Goal: Use online tool/utility: Utilize a website feature to perform a specific function

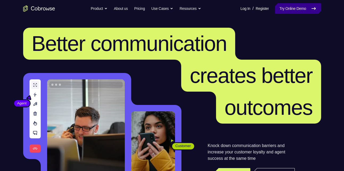
click at [289, 10] on link "Try Online Demo" at bounding box center [298, 8] width 46 height 11
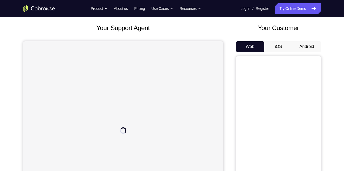
click at [303, 47] on button "Android" at bounding box center [306, 46] width 28 height 11
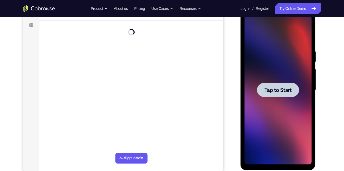
click at [273, 93] on span "Tap to Start" at bounding box center [277, 89] width 27 height 5
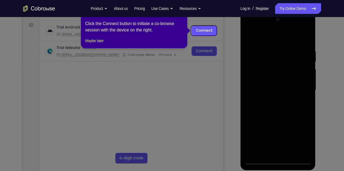
click at [275, 159] on icon at bounding box center [174, 85] width 348 height 171
click at [278, 160] on icon at bounding box center [174, 85] width 348 height 171
click at [274, 68] on icon at bounding box center [174, 85] width 348 height 171
click at [209, 31] on link "Connect" at bounding box center [203, 31] width 25 height 10
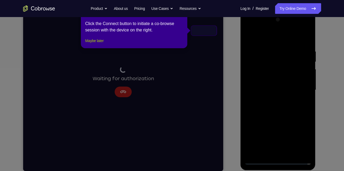
click at [103, 44] on button "Maybe later" at bounding box center [94, 40] width 18 height 6
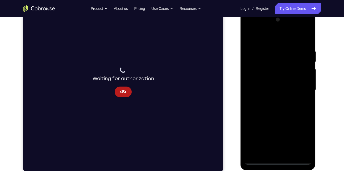
click at [288, 99] on div at bounding box center [277, 89] width 67 height 149
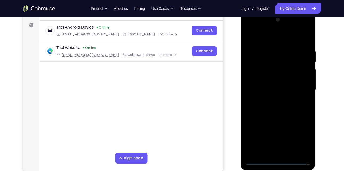
click at [277, 160] on div at bounding box center [277, 89] width 67 height 149
click at [302, 137] on div at bounding box center [277, 89] width 67 height 149
click at [251, 28] on div at bounding box center [277, 89] width 67 height 149
click at [269, 62] on div at bounding box center [277, 89] width 67 height 149
click at [300, 56] on div at bounding box center [277, 89] width 67 height 149
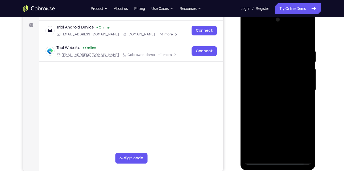
click at [300, 56] on div at bounding box center [277, 89] width 67 height 149
click at [303, 87] on div at bounding box center [277, 89] width 67 height 149
click at [272, 100] on div at bounding box center [277, 89] width 67 height 149
click at [275, 85] on div at bounding box center [277, 89] width 67 height 149
click at [259, 78] on div at bounding box center [277, 89] width 67 height 149
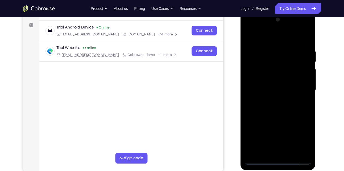
click at [305, 79] on div at bounding box center [277, 89] width 67 height 149
click at [280, 90] on div at bounding box center [277, 89] width 67 height 149
click at [262, 106] on div at bounding box center [277, 89] width 67 height 149
click at [262, 89] on div at bounding box center [277, 89] width 67 height 149
click at [269, 106] on div at bounding box center [277, 89] width 67 height 149
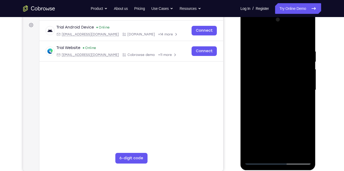
click at [305, 149] on div at bounding box center [277, 89] width 67 height 149
click at [276, 106] on div at bounding box center [277, 89] width 67 height 149
click at [302, 150] on div at bounding box center [277, 89] width 67 height 149
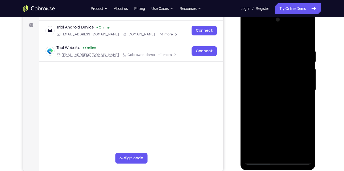
click at [291, 44] on div at bounding box center [277, 89] width 67 height 149
click at [289, 107] on div at bounding box center [277, 89] width 67 height 149
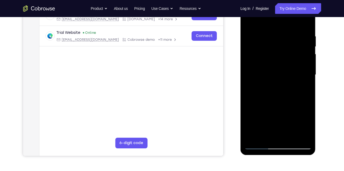
scroll to position [82, 0]
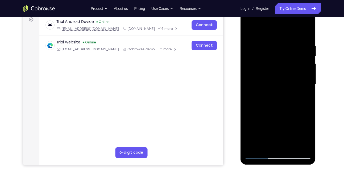
click at [280, 103] on div at bounding box center [277, 84] width 67 height 149
click at [280, 97] on div at bounding box center [277, 84] width 67 height 149
click at [277, 103] on div at bounding box center [277, 84] width 67 height 149
click at [272, 39] on div at bounding box center [277, 84] width 67 height 149
click at [306, 74] on div at bounding box center [277, 84] width 67 height 149
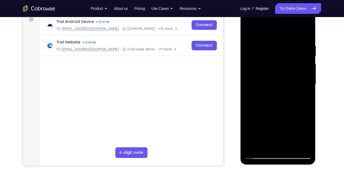
click at [293, 33] on div at bounding box center [277, 84] width 67 height 149
click at [299, 143] on div at bounding box center [277, 84] width 67 height 149
click at [246, 97] on div at bounding box center [277, 84] width 67 height 149
click at [248, 95] on div at bounding box center [277, 84] width 67 height 149
click at [298, 145] on div at bounding box center [277, 84] width 67 height 149
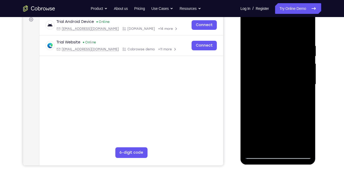
click at [296, 87] on div at bounding box center [277, 84] width 67 height 149
click at [298, 84] on div at bounding box center [277, 84] width 67 height 149
click at [300, 66] on div at bounding box center [277, 84] width 67 height 149
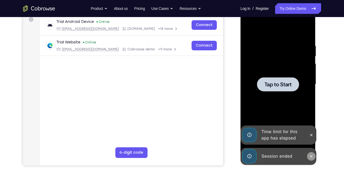
click at [311, 154] on icon at bounding box center [311, 156] width 4 height 4
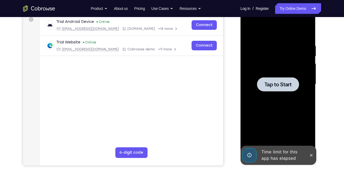
click at [292, 82] on div at bounding box center [278, 84] width 42 height 14
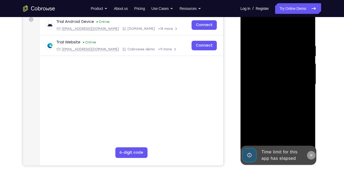
click at [309, 156] on icon at bounding box center [311, 155] width 4 height 4
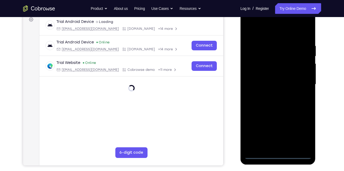
click at [276, 154] on div at bounding box center [277, 84] width 67 height 149
click at [299, 134] on div at bounding box center [277, 84] width 67 height 149
click at [246, 22] on div at bounding box center [277, 84] width 67 height 149
click at [299, 82] on div at bounding box center [277, 84] width 67 height 149
click at [274, 94] on div at bounding box center [277, 84] width 67 height 149
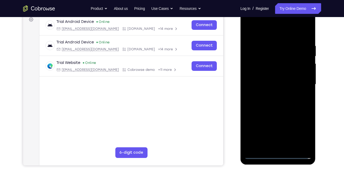
click at [278, 80] on div at bounding box center [277, 84] width 67 height 149
click at [276, 74] on div at bounding box center [277, 84] width 67 height 149
click at [259, 85] on div at bounding box center [277, 84] width 67 height 149
click at [274, 82] on div at bounding box center [277, 84] width 67 height 149
click at [301, 43] on div at bounding box center [277, 84] width 67 height 149
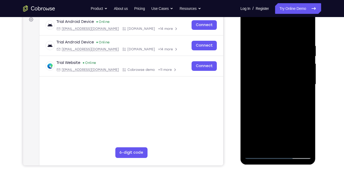
click at [279, 101] on div at bounding box center [277, 84] width 67 height 149
click at [264, 104] on div at bounding box center [277, 84] width 67 height 149
click at [267, 40] on div at bounding box center [277, 84] width 67 height 149
click at [305, 39] on div at bounding box center [277, 84] width 67 height 149
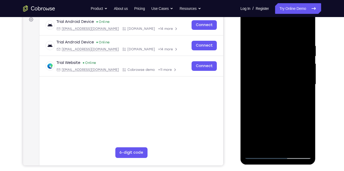
click at [270, 39] on div at bounding box center [277, 84] width 67 height 149
click at [306, 33] on div at bounding box center [277, 84] width 67 height 149
click at [307, 148] on div at bounding box center [277, 84] width 67 height 149
click at [291, 147] on div at bounding box center [277, 84] width 67 height 149
click at [278, 104] on div at bounding box center [277, 84] width 67 height 149
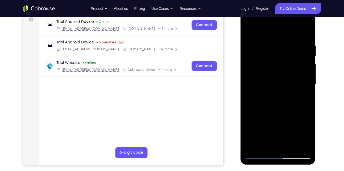
click at [300, 93] on div at bounding box center [277, 84] width 67 height 149
click at [285, 83] on div at bounding box center [277, 84] width 67 height 149
click at [272, 144] on div at bounding box center [277, 84] width 67 height 149
click at [302, 97] on div at bounding box center [277, 84] width 67 height 149
click at [263, 97] on div at bounding box center [277, 84] width 67 height 149
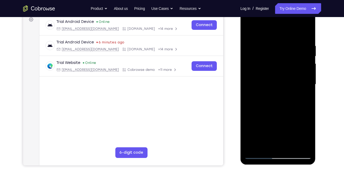
click at [300, 97] on div at bounding box center [277, 84] width 67 height 149
click at [304, 97] on div at bounding box center [277, 84] width 67 height 149
click at [261, 95] on div at bounding box center [277, 84] width 67 height 149
click at [304, 96] on div at bounding box center [277, 84] width 67 height 149
click at [248, 31] on div at bounding box center [277, 84] width 67 height 149
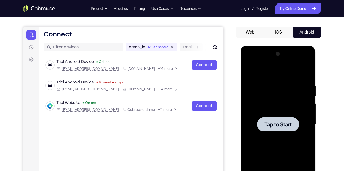
scroll to position [43, 0]
click at [270, 118] on div at bounding box center [278, 124] width 42 height 14
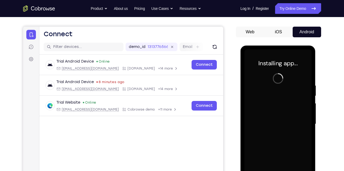
scroll to position [68, 0]
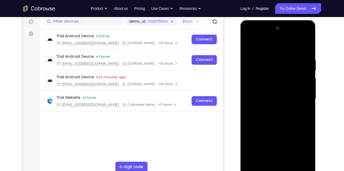
click at [279, 168] on div at bounding box center [277, 98] width 67 height 149
click at [303, 145] on div at bounding box center [277, 98] width 67 height 149
click at [250, 36] on div at bounding box center [277, 98] width 67 height 149
click at [296, 98] on div at bounding box center [277, 98] width 67 height 149
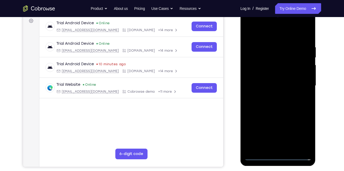
scroll to position [85, 0]
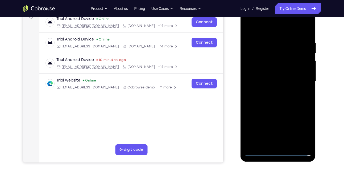
click at [272, 92] on div at bounding box center [277, 81] width 67 height 149
click at [275, 74] on div at bounding box center [277, 81] width 67 height 149
click at [272, 73] on div at bounding box center [277, 81] width 67 height 149
click at [266, 78] on div at bounding box center [277, 81] width 67 height 149
click at [265, 79] on div at bounding box center [277, 81] width 67 height 149
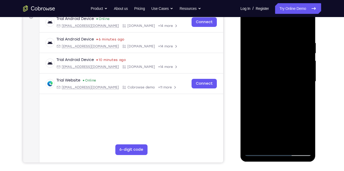
click at [265, 98] on div at bounding box center [277, 81] width 67 height 149
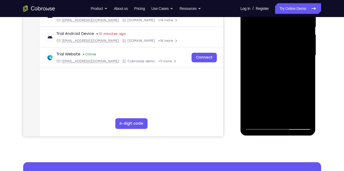
scroll to position [111, 0]
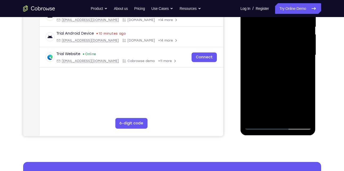
click at [283, 73] on div at bounding box center [277, 55] width 67 height 149
click at [307, 117] on div at bounding box center [277, 55] width 67 height 149
click at [289, 117] on div at bounding box center [277, 55] width 67 height 149
click at [274, 83] on div at bounding box center [277, 55] width 67 height 149
click at [284, 54] on div at bounding box center [277, 55] width 67 height 149
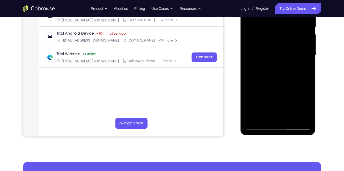
click at [261, 115] on div at bounding box center [277, 55] width 67 height 149
click at [304, 107] on div at bounding box center [277, 55] width 67 height 149
click at [302, 68] on div at bounding box center [277, 55] width 67 height 149
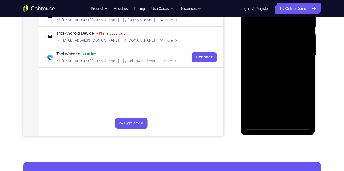
click at [261, 68] on div at bounding box center [277, 55] width 67 height 149
click at [263, 68] on div at bounding box center [277, 55] width 67 height 149
click at [277, 68] on div at bounding box center [277, 55] width 67 height 149
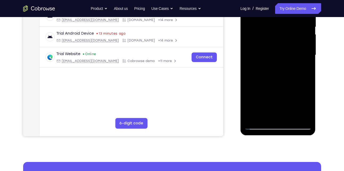
click at [277, 68] on div at bounding box center [277, 55] width 67 height 149
click at [304, 107] on div at bounding box center [277, 55] width 67 height 149
click at [304, 68] on div at bounding box center [277, 55] width 67 height 149
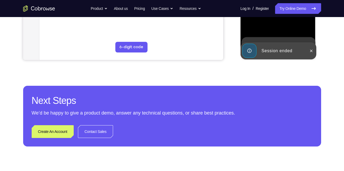
scroll to position [188, 0]
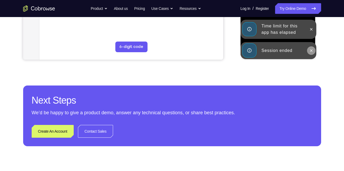
click at [310, 49] on icon at bounding box center [311, 50] width 4 height 4
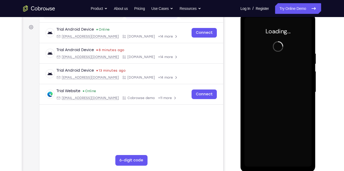
scroll to position [75, 0]
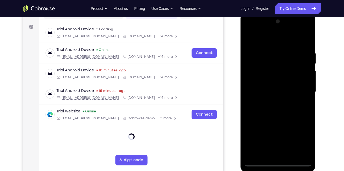
click at [277, 163] on div at bounding box center [277, 91] width 67 height 149
click at [301, 137] on div at bounding box center [277, 91] width 67 height 149
click at [251, 28] on div at bounding box center [277, 91] width 67 height 149
click at [302, 89] on div at bounding box center [277, 91] width 67 height 149
click at [272, 102] on div at bounding box center [277, 91] width 67 height 149
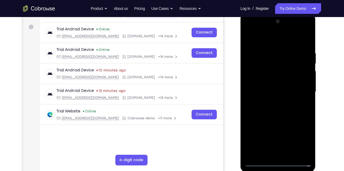
click at [263, 85] on div at bounding box center [277, 91] width 67 height 149
click at [260, 83] on div at bounding box center [277, 91] width 67 height 149
click at [260, 90] on div at bounding box center [277, 91] width 67 height 149
click at [258, 91] on div at bounding box center [277, 91] width 67 height 149
click at [301, 51] on div at bounding box center [277, 91] width 67 height 149
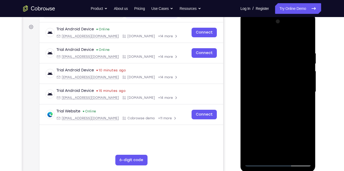
click at [271, 109] on div at bounding box center [277, 91] width 67 height 149
click at [287, 102] on div at bounding box center [277, 91] width 67 height 149
click at [308, 153] on div at bounding box center [277, 91] width 67 height 149
click at [291, 154] on div at bounding box center [277, 91] width 67 height 149
click at [282, 119] on div at bounding box center [277, 91] width 67 height 149
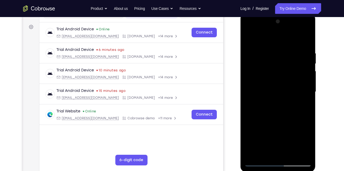
click at [279, 91] on div at bounding box center [277, 91] width 67 height 149
click at [266, 152] on div at bounding box center [277, 91] width 67 height 149
click at [307, 143] on div at bounding box center [277, 91] width 67 height 149
click at [301, 106] on div at bounding box center [277, 91] width 67 height 149
click at [271, 95] on div at bounding box center [277, 91] width 67 height 149
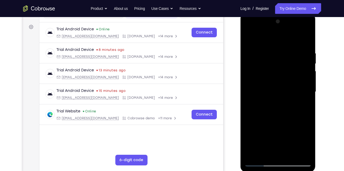
click at [270, 152] on div at bounding box center [277, 91] width 67 height 149
click at [301, 106] on div at bounding box center [277, 91] width 67 height 149
click at [251, 104] on div at bounding box center [277, 91] width 67 height 149
click at [251, 108] on div at bounding box center [277, 91] width 67 height 149
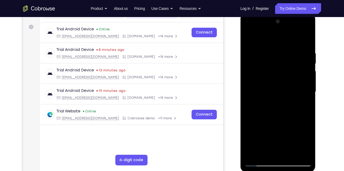
click at [251, 105] on div at bounding box center [277, 91] width 67 height 149
click at [307, 142] on div at bounding box center [277, 91] width 67 height 149
click at [301, 104] on div at bounding box center [277, 91] width 67 height 149
click at [266, 106] on div at bounding box center [277, 91] width 67 height 149
click at [304, 143] on div at bounding box center [277, 91] width 67 height 149
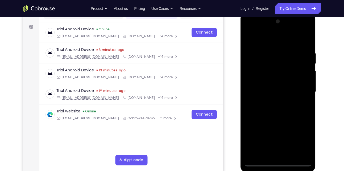
click at [304, 143] on div at bounding box center [277, 91] width 67 height 149
click at [248, 41] on div at bounding box center [277, 91] width 67 height 149
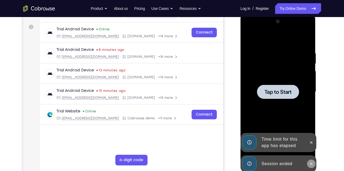
click at [309, 161] on button at bounding box center [311, 163] width 9 height 9
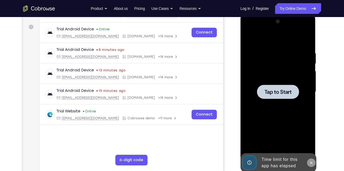
click at [309, 144] on div "Online web based iOS Simulators and Android Emulators. Run iPhone, iPad, Mobile…" at bounding box center [278, 93] width 76 height 160
click at [311, 158] on button at bounding box center [311, 162] width 9 height 9
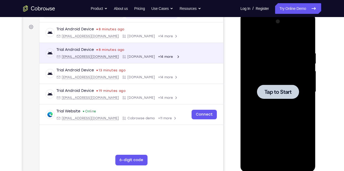
scroll to position [0, 0]
